Goal: Information Seeking & Learning: Learn about a topic

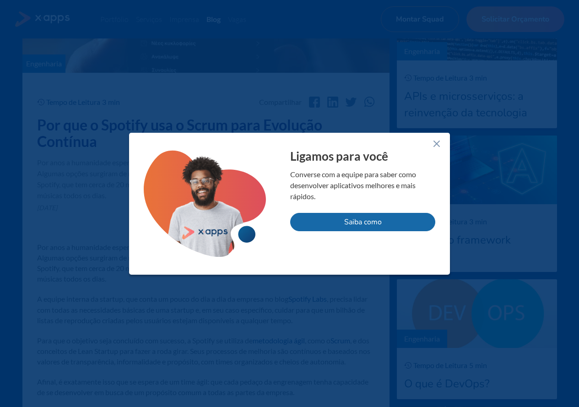
click at [439, 145] on icon at bounding box center [436, 143] width 11 height 11
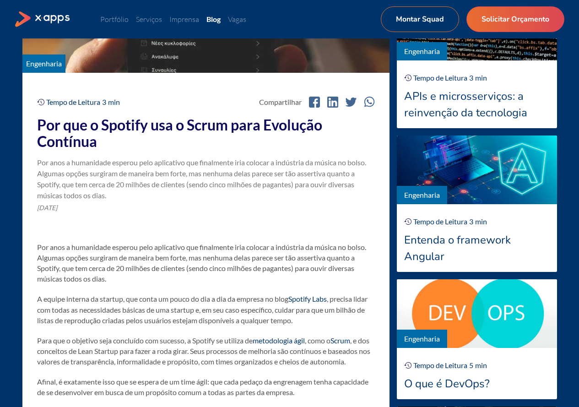
click at [178, 158] on div "Por anos a humanidade esperou pelo aplicativo que finalmente iria colocar a ind…" at bounding box center [206, 179] width 338 height 44
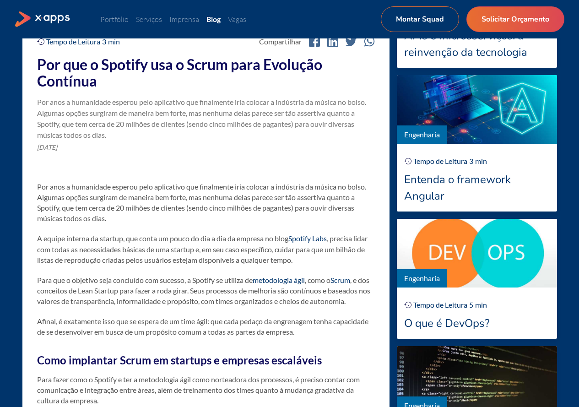
scroll to position [320, 0]
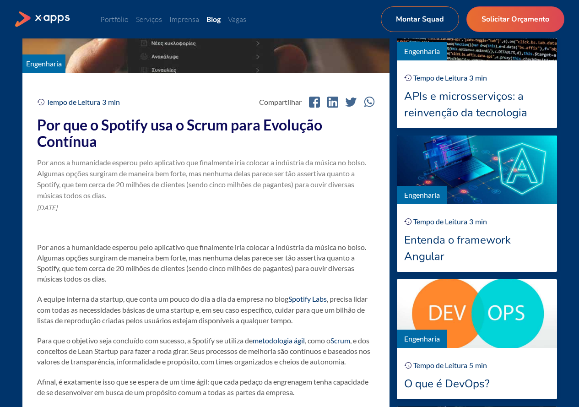
drag, startPoint x: 147, startPoint y: 136, endPoint x: 231, endPoint y: 145, distance: 84.1
click at [254, 143] on h2 "Por que o Spotify usa o Scrum para Evolução Contínua" at bounding box center [206, 133] width 338 height 33
click at [214, 148] on h2 "Por que o Spotify usa o Scrum para Evolução Contínua" at bounding box center [206, 133] width 338 height 33
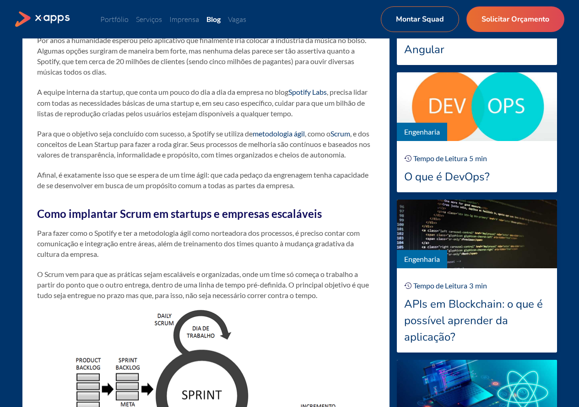
scroll to position [549, 0]
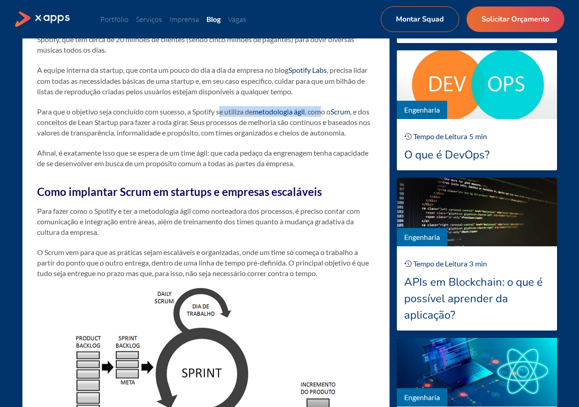
drag, startPoint x: 226, startPoint y: 116, endPoint x: 325, endPoint y: 116, distance: 99.2
click at [325, 116] on p "Para que o objetivo seja concluído com sucesso, a Spotify se utiliza de metodol…" at bounding box center [206, 122] width 338 height 32
click at [316, 138] on p "Para que o objetivo seja concluído com sucesso, a Spotify se utiliza de metodol…" at bounding box center [206, 122] width 338 height 32
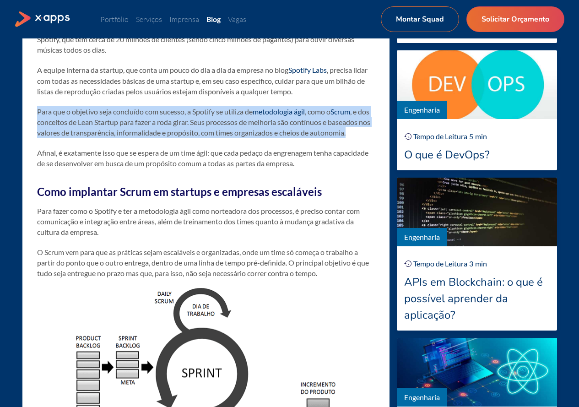
drag, startPoint x: 38, startPoint y: 106, endPoint x: 192, endPoint y: 139, distance: 157.1
click at [210, 138] on p "Para que o objetivo seja concluído com sucesso, a Spotify se utiliza de metodol…" at bounding box center [206, 122] width 338 height 32
click at [180, 138] on p "Para que o objetivo seja concluído com sucesso, a Spotify se utiliza de metodol…" at bounding box center [206, 122] width 338 height 32
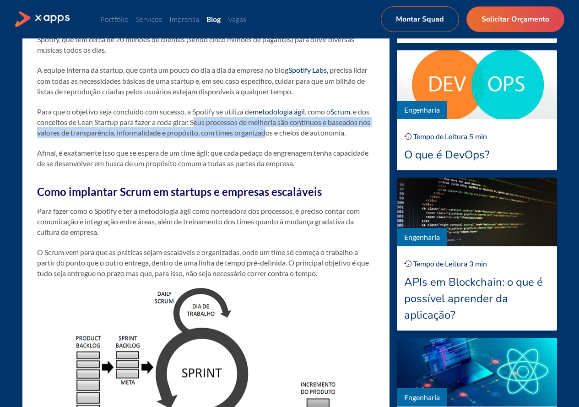
drag, startPoint x: 210, startPoint y: 123, endPoint x: 315, endPoint y: 132, distance: 104.7
click at [315, 132] on p "Para que o objetivo seja concluído com sucesso, a Spotify se utiliza de metodol…" at bounding box center [206, 122] width 338 height 32
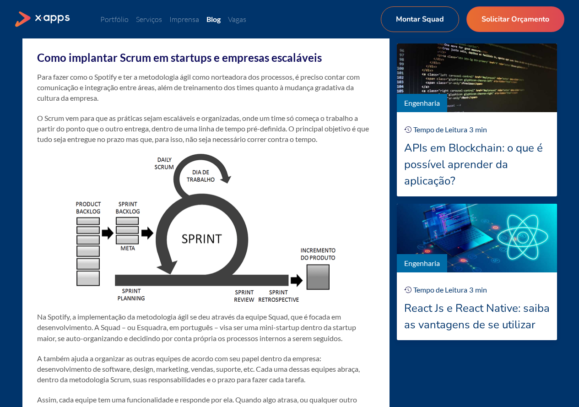
scroll to position [686, 0]
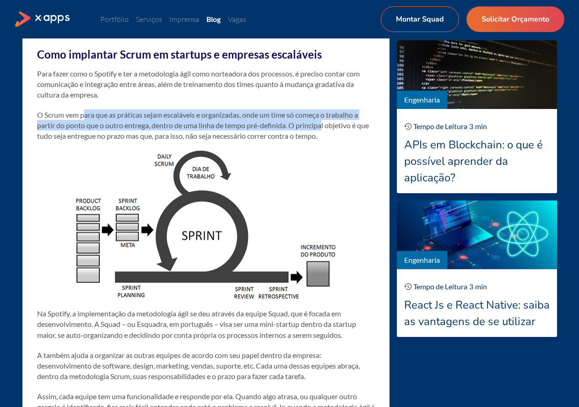
drag, startPoint x: 84, startPoint y: 126, endPoint x: 324, endPoint y: 131, distance: 240.1
click at [324, 131] on p "O Scrum vem para que as práticas sejam escaláveis e organizadas, onde um time s…" at bounding box center [206, 125] width 338 height 32
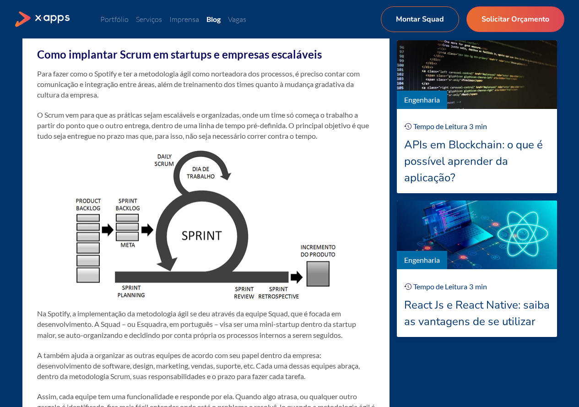
click at [325, 131] on p "O Scrum vem para que as práticas sejam escaláveis e organizadas, onde um time s…" at bounding box center [206, 125] width 338 height 32
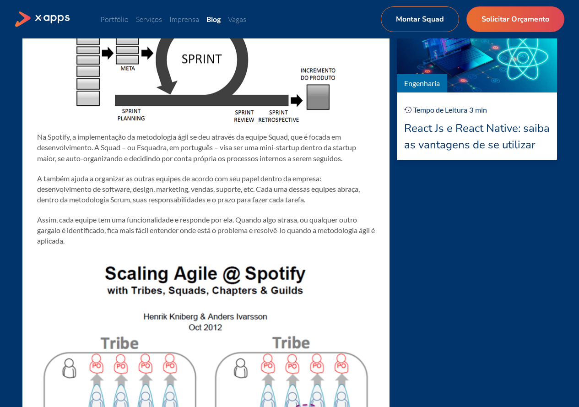
scroll to position [915, 0]
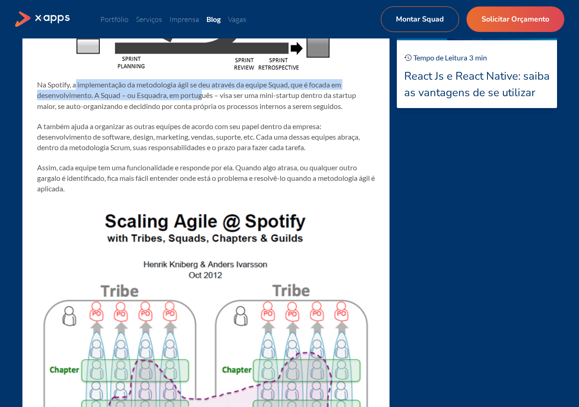
drag, startPoint x: 79, startPoint y: 98, endPoint x: 205, endPoint y: 105, distance: 125.9
click at [205, 105] on p "Na Spotify, a implementação da metodologia ágil se deu através da equipe Squad,…" at bounding box center [206, 95] width 338 height 32
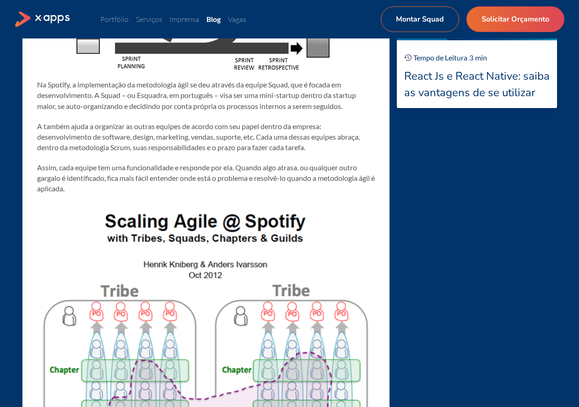
click at [211, 111] on p "Na Spotify, a implementação da metodologia ágil se deu através da equipe Squad,…" at bounding box center [206, 95] width 338 height 32
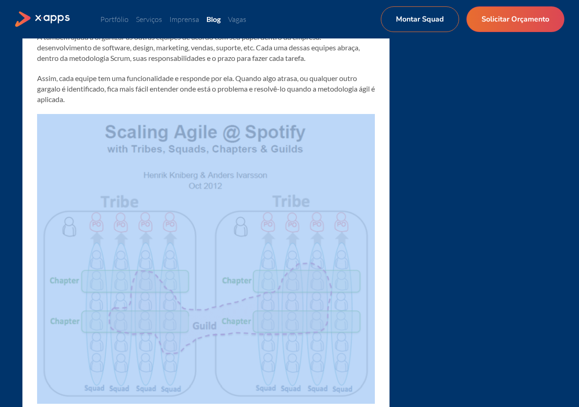
scroll to position [1235, 0]
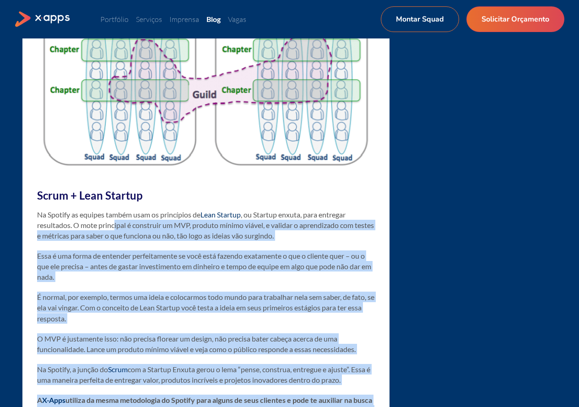
drag, startPoint x: 105, startPoint y: 347, endPoint x: 94, endPoint y: 237, distance: 110.8
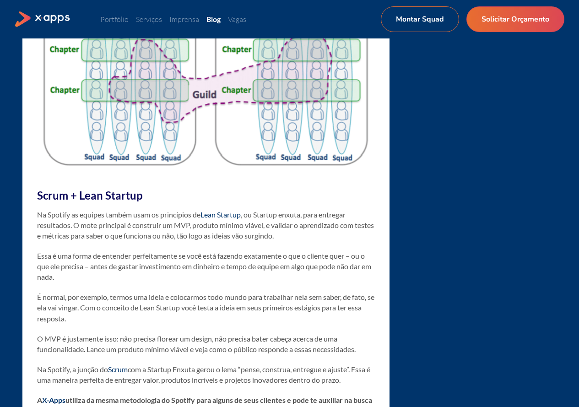
click at [87, 233] on p "Na Spotify as equipes também usam os princípios de Lean Startup , ou Startup en…" at bounding box center [206, 225] width 338 height 32
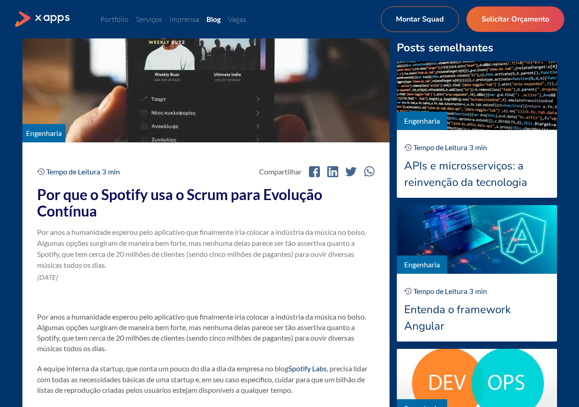
scroll to position [229, 0]
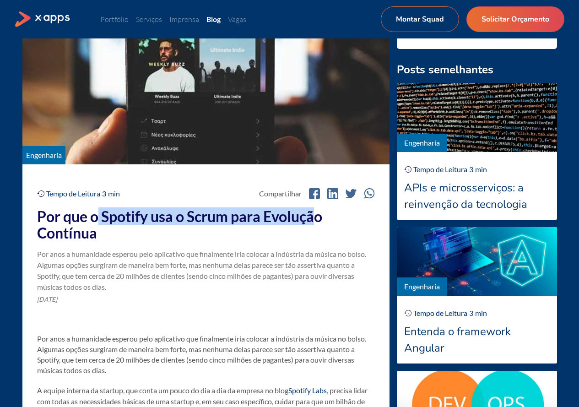
drag, startPoint x: 99, startPoint y: 213, endPoint x: 316, endPoint y: 222, distance: 217.9
click at [316, 222] on h2 "Por que o Spotify usa o Scrum para Evolução Contínua" at bounding box center [206, 224] width 338 height 33
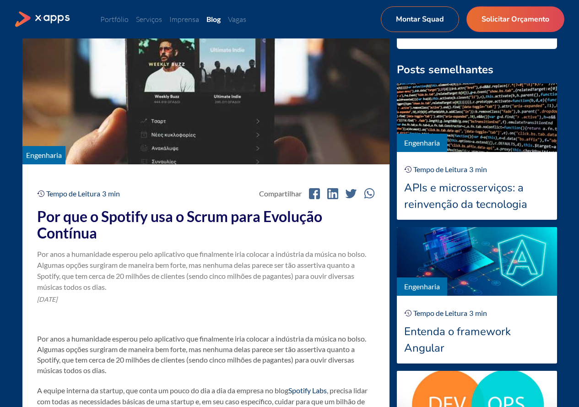
click at [223, 237] on h2 "Por que o Spotify usa o Scrum para Evolução Contínua" at bounding box center [206, 224] width 338 height 33
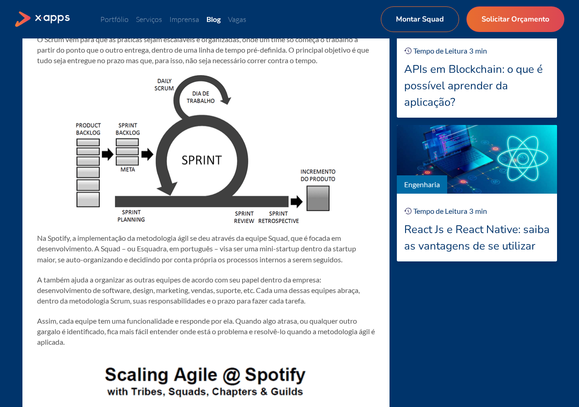
scroll to position [777, 0]
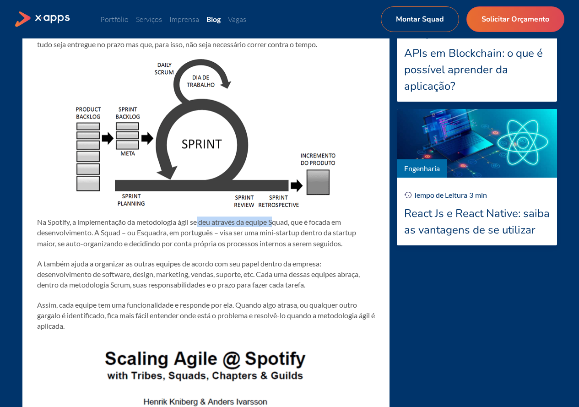
drag, startPoint x: 198, startPoint y: 234, endPoint x: 273, endPoint y: 230, distance: 75.6
click at [273, 230] on p "Na Spotify, a implementação da metodologia ágil se deu através da equipe Squad,…" at bounding box center [206, 232] width 338 height 32
click at [280, 235] on p "Na Spotify, a implementação da metodologia ágil se deu através da equipe Squad,…" at bounding box center [206, 232] width 338 height 32
drag, startPoint x: 295, startPoint y: 234, endPoint x: 352, endPoint y: 229, distance: 56.4
click at [352, 229] on p "Na Spotify, a implementação da metodologia ágil se deu através da equipe Squad,…" at bounding box center [206, 232] width 338 height 32
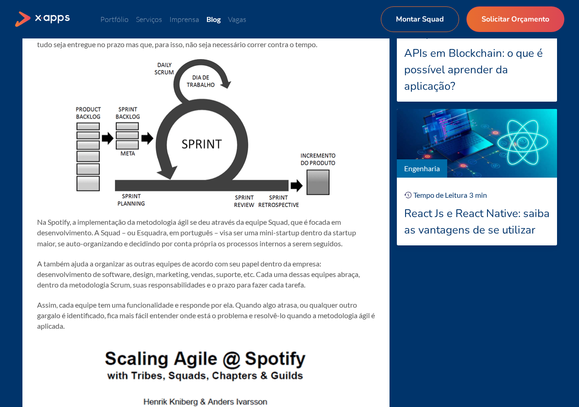
click at [129, 244] on p "Na Spotify, a implementação da metodologia ágil se deu através da equipe Squad,…" at bounding box center [206, 232] width 338 height 32
drag, startPoint x: 101, startPoint y: 244, endPoint x: 118, endPoint y: 244, distance: 17.8
click at [118, 244] on p "Na Spotify, a implementação da metodologia ágil se deu através da equipe Squad,…" at bounding box center [206, 232] width 338 height 32
click at [155, 246] on p "Na Spotify, a implementação da metodologia ágil se deu através da equipe Squad,…" at bounding box center [206, 232] width 338 height 32
drag, startPoint x: 237, startPoint y: 244, endPoint x: 313, endPoint y: 241, distance: 75.5
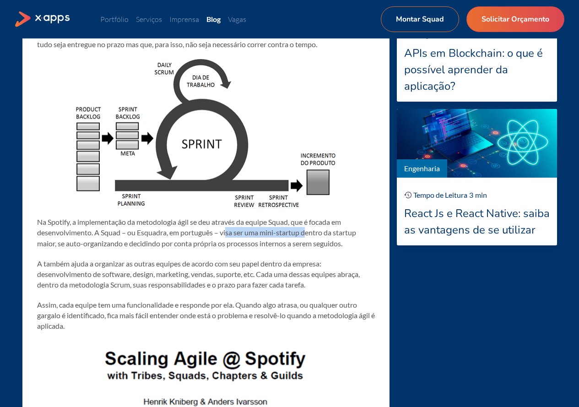
click at [311, 241] on p "Na Spotify, a implementação da metodologia ágil se deu através da equipe Squad,…" at bounding box center [206, 232] width 338 height 32
click at [331, 244] on p "Na Spotify, a implementação da metodologia ágil se deu através da equipe Squad,…" at bounding box center [206, 232] width 338 height 32
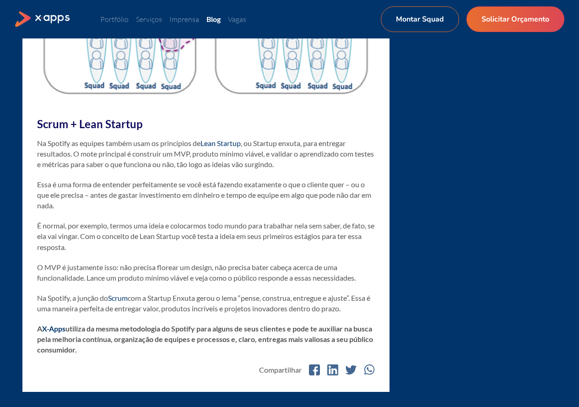
scroll to position [1326, 0]
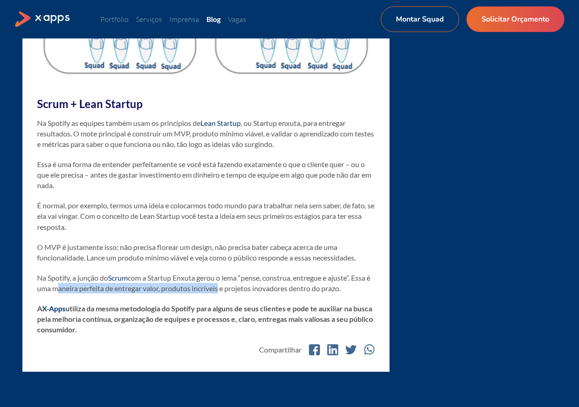
drag, startPoint x: 60, startPoint y: 299, endPoint x: 222, endPoint y: 300, distance: 162.4
click at [222, 293] on p "Na Spotify, a junção do Scrum com a Startup Enxuta gerou o lema “pense, constru…" at bounding box center [206, 282] width 338 height 21
click at [254, 293] on p "Na Spotify, a junção do Scrum com a Startup Enxuta gerou o lema “pense, constru…" at bounding box center [206, 282] width 338 height 21
drag, startPoint x: 354, startPoint y: 302, endPoint x: 279, endPoint y: 304, distance: 74.1
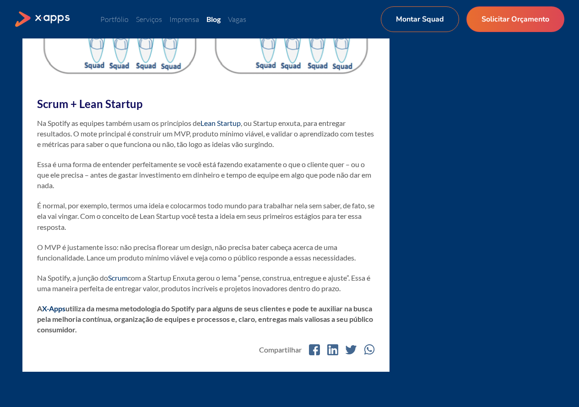
click at [219, 293] on p "Na Spotify, a junção do Scrum com a Startup Enxuta gerou o lema “pense, constru…" at bounding box center [206, 282] width 338 height 21
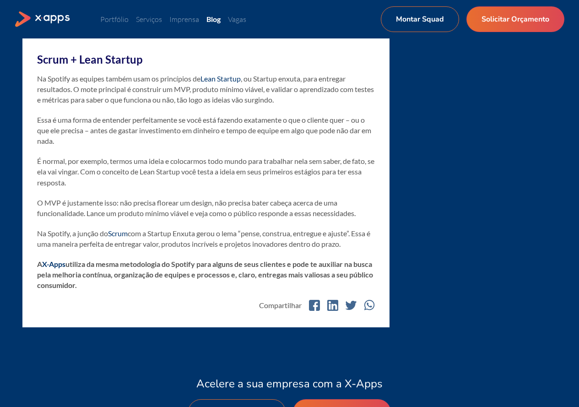
scroll to position [1372, 0]
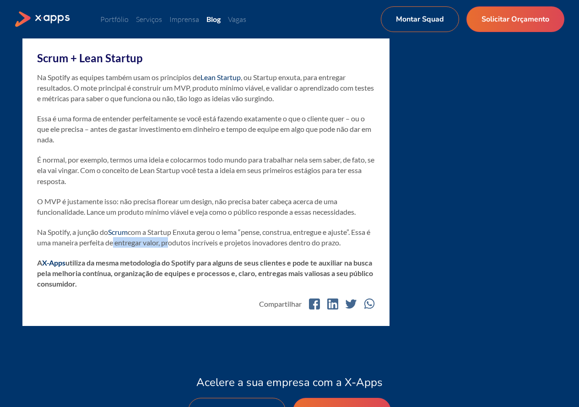
drag, startPoint x: 150, startPoint y: 255, endPoint x: 182, endPoint y: 258, distance: 33.1
drag, startPoint x: 202, startPoint y: 257, endPoint x: 259, endPoint y: 257, distance: 57.2
click at [259, 247] on p "Na Spotify, a junção do Scrum com a Startup Enxuta gerou o lema “pense, constru…" at bounding box center [206, 236] width 338 height 21
